Goal: Information Seeking & Learning: Learn about a topic

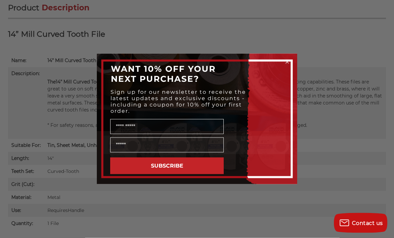
scroll to position [400, 0]
click at [284, 65] on icon "Close dialog" at bounding box center [287, 62] width 7 height 7
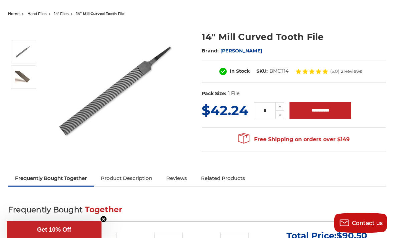
scroll to position [67, 0]
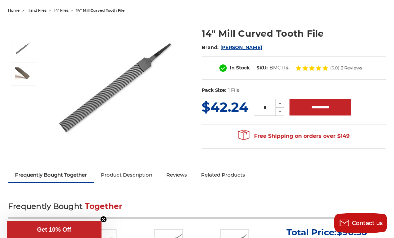
click at [21, 73] on img at bounding box center [23, 73] width 17 height 13
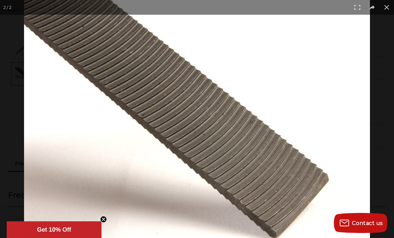
click at [387, 9] on button at bounding box center [386, 7] width 15 height 15
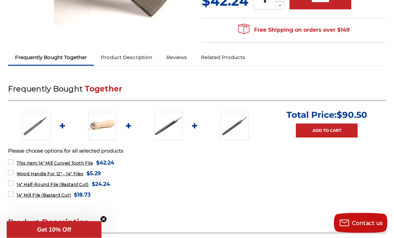
scroll to position [174, 0]
click at [138, 57] on link "Product Description" at bounding box center [126, 57] width 65 height 15
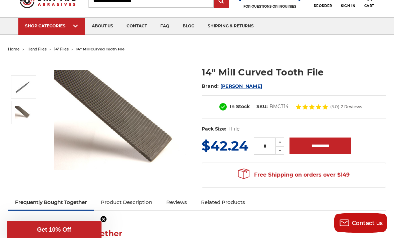
scroll to position [0, 0]
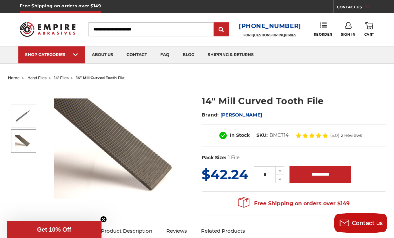
click at [38, 78] on span "hand files" at bounding box center [36, 77] width 19 height 5
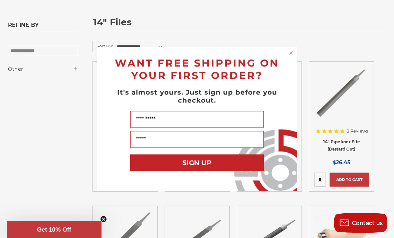
scroll to position [85, 0]
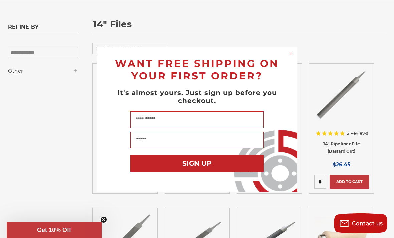
click at [293, 53] on circle "Close dialog" at bounding box center [291, 53] width 6 height 6
